Goal: Stay updated: Stay updated

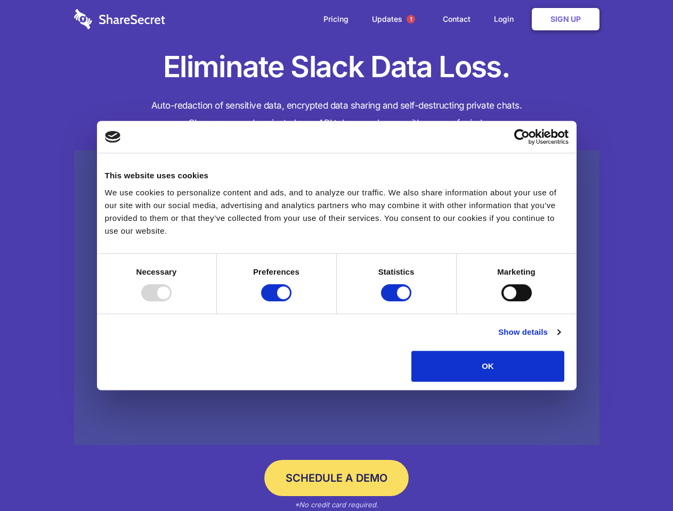
click at [171, 301] on div at bounding box center [156, 292] width 30 height 17
click at [291, 301] on input "Preferences" at bounding box center [276, 292] width 30 height 17
checkbox input "false"
click at [397, 301] on input "Statistics" at bounding box center [396, 292] width 30 height 17
checkbox input "false"
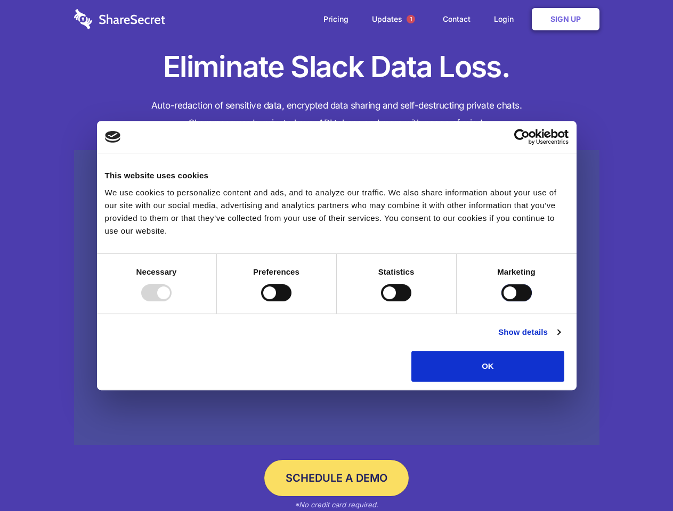
click at [501, 301] on input "Marketing" at bounding box center [516, 292] width 30 height 17
checkbox input "true"
click at [560, 339] on link "Show details" at bounding box center [529, 332] width 62 height 13
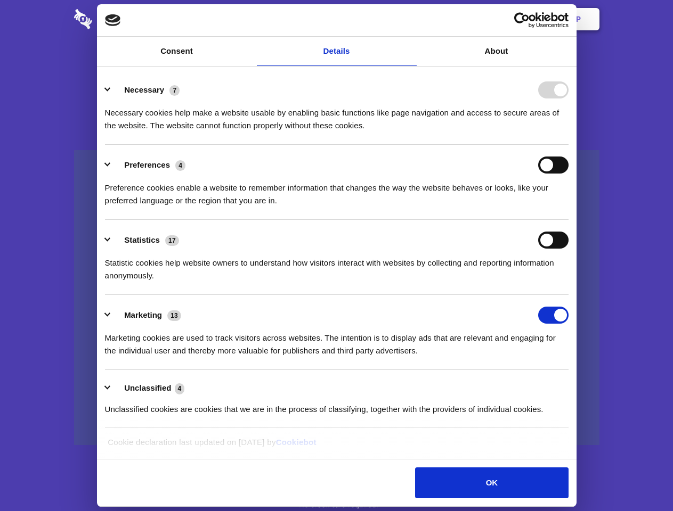
click at [568, 145] on li "Necessary 7 Necessary cookies help make a website usable by enabling basic func…" at bounding box center [336, 107] width 463 height 75
click at [410, 19] on span "1" at bounding box center [410, 19] width 9 height 9
